Goal: Find specific page/section: Find specific page/section

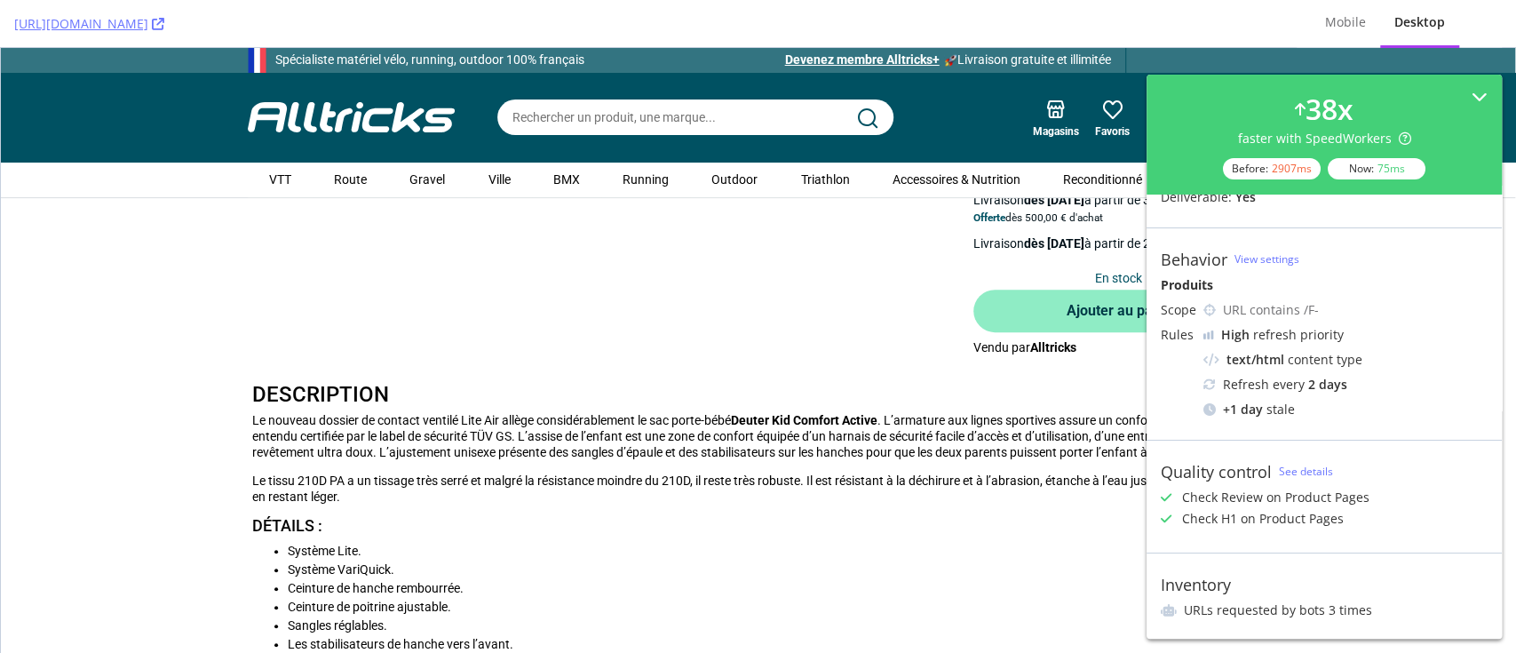
scroll to position [395, 0]
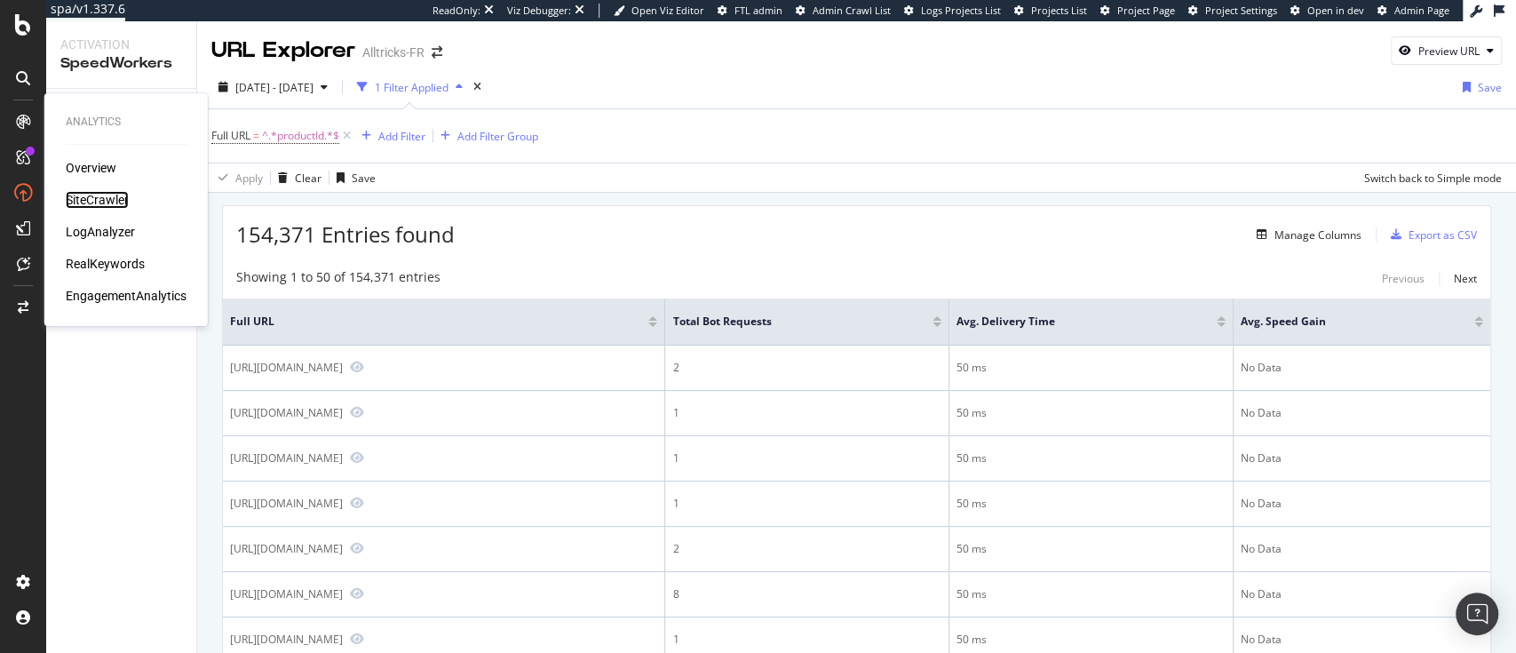
click at [83, 196] on div "SiteCrawler" at bounding box center [97, 200] width 63 height 18
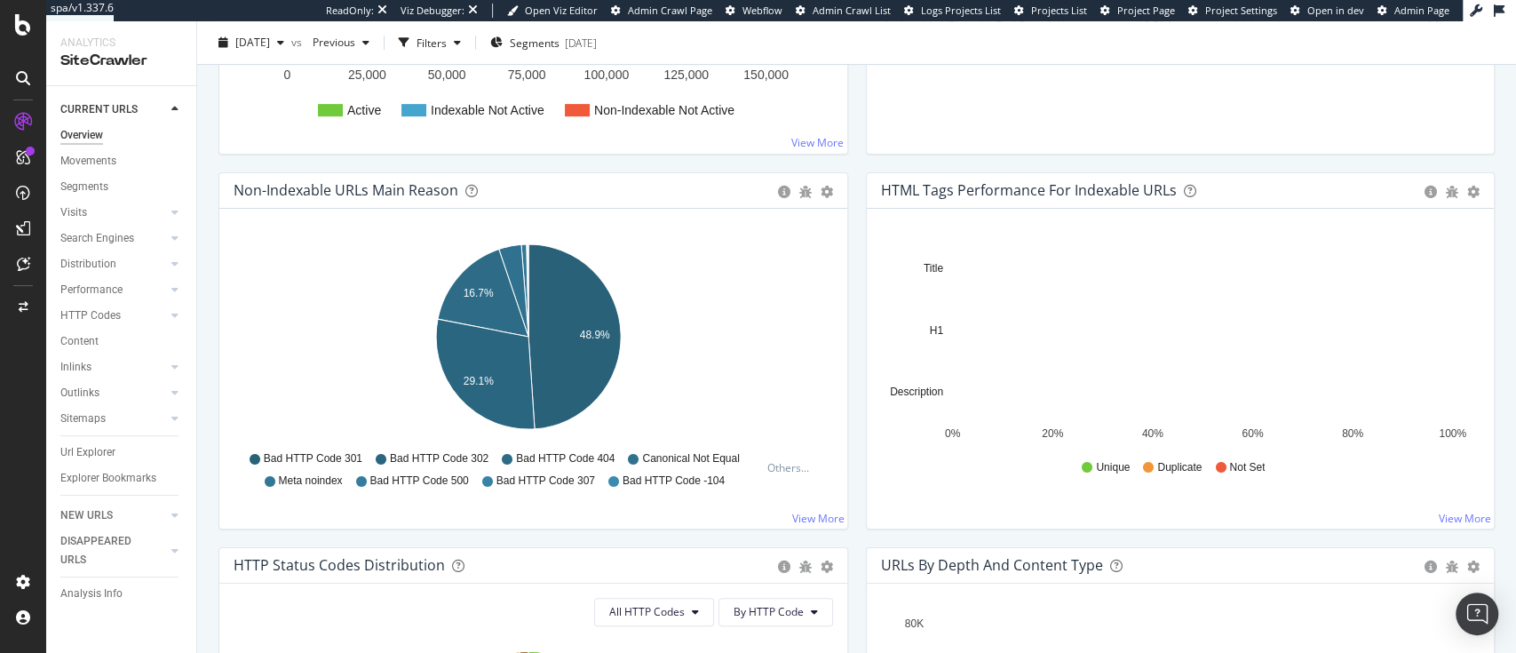
scroll to position [499, 0]
